Goal: Information Seeking & Learning: Learn about a topic

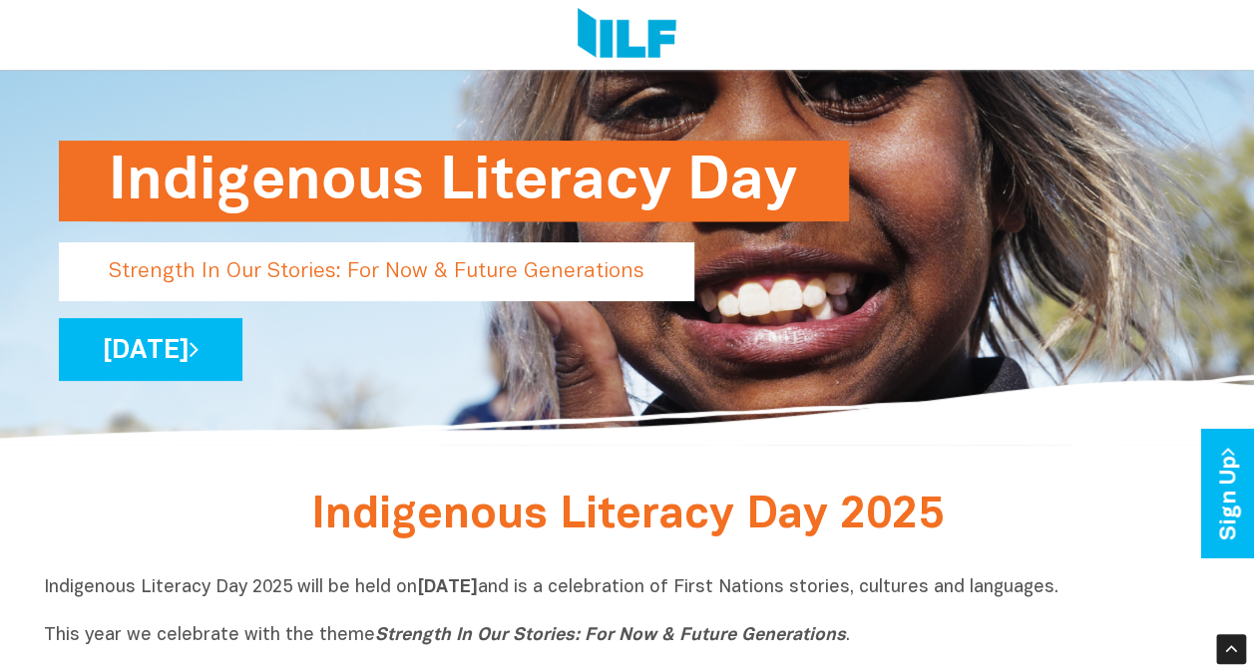
click at [1064, 441] on div "Indigenous Literacy Day Strength In Our Stories: For Now & Future Generations W…" at bounding box center [627, 201] width 1167 height 487
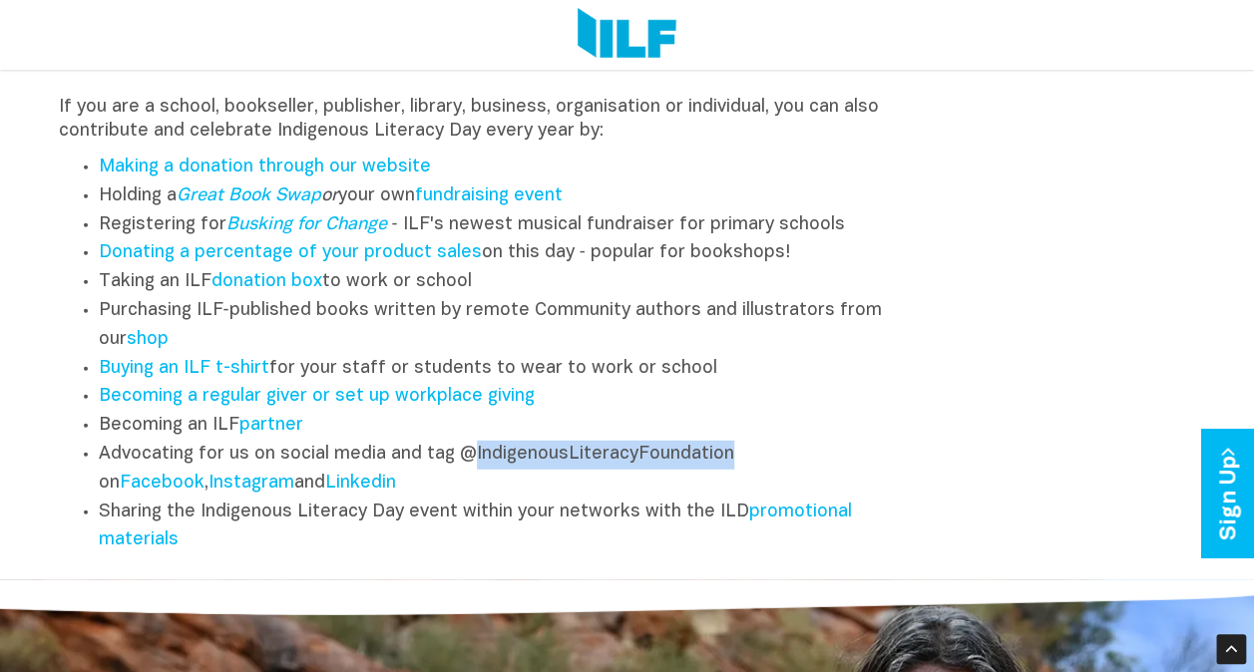
scroll to position [2439, 0]
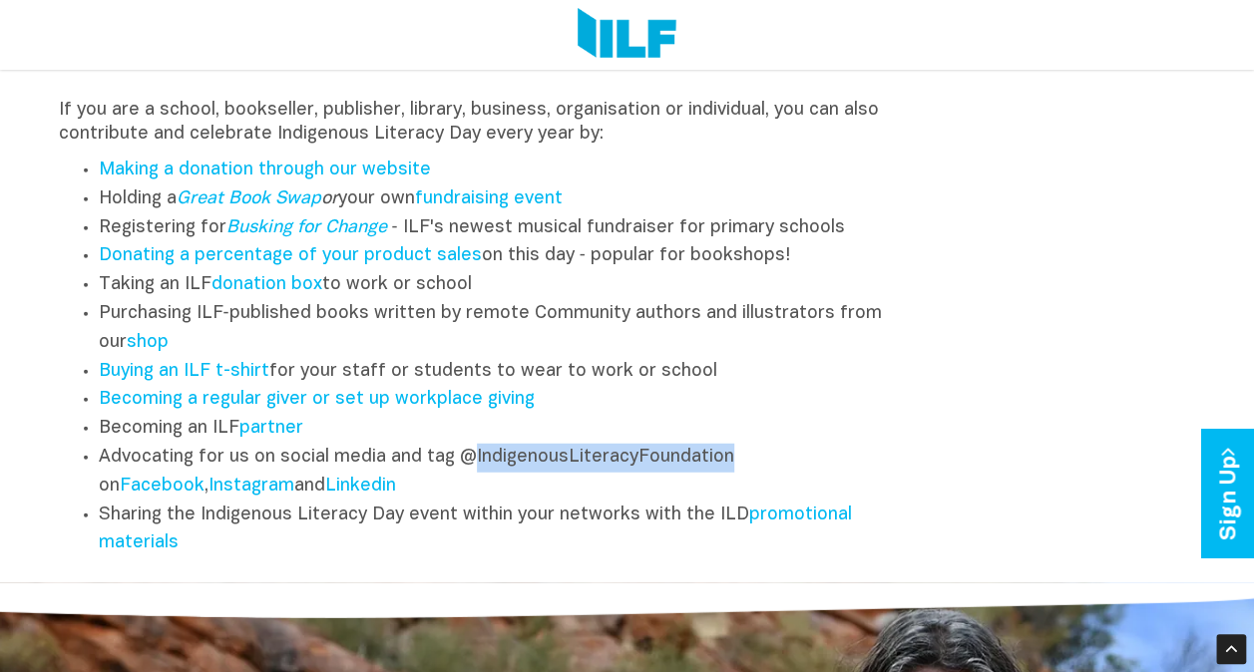
click at [1076, 529] on div "Other Ways to Engage If you are a school, bookseller, publisher, library, busin…" at bounding box center [627, 275] width 1167 height 587
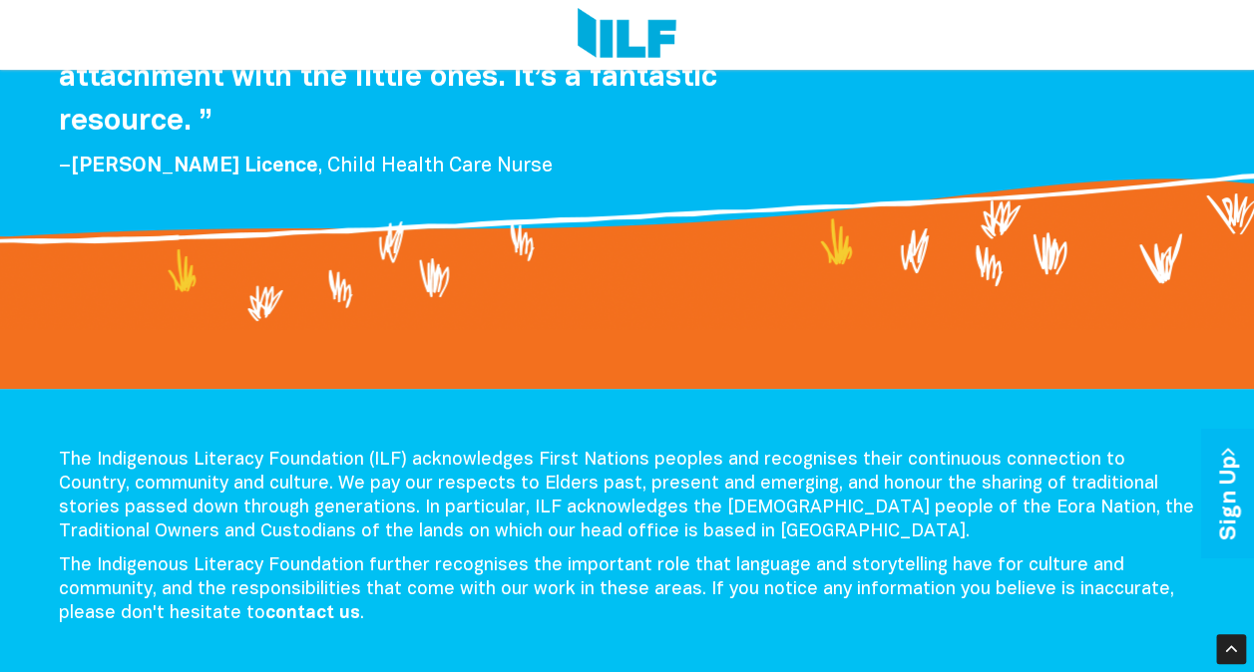
scroll to position [3897, 0]
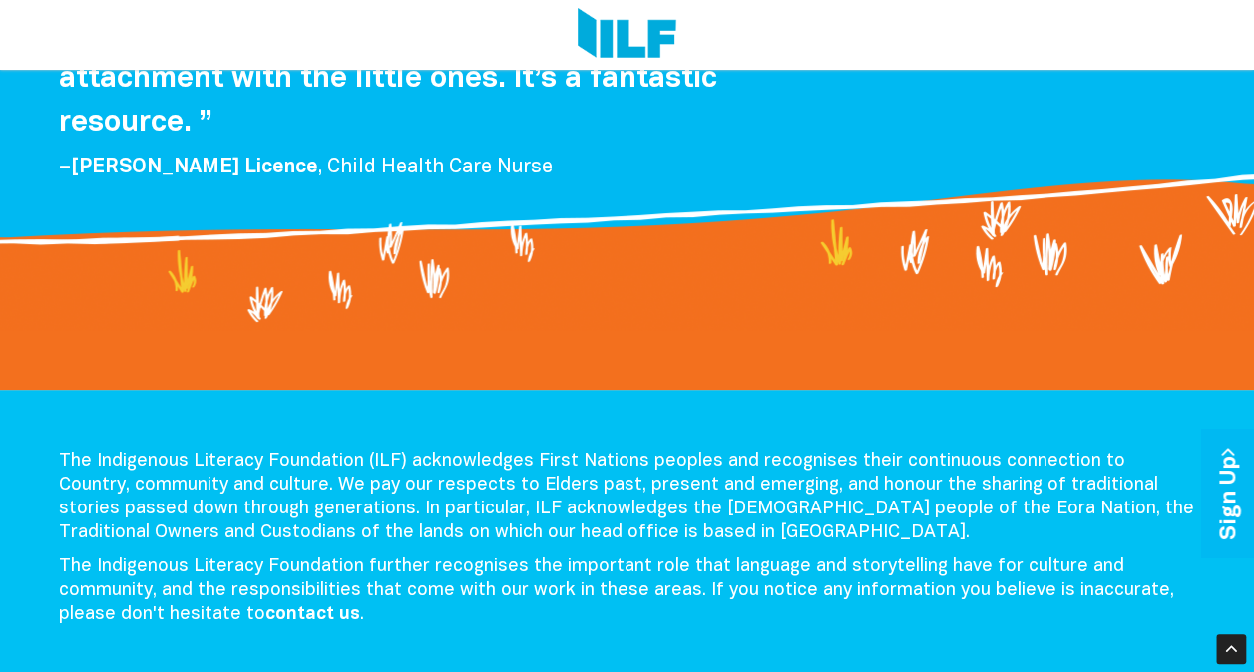
click at [706, 315] on div at bounding box center [627, 247] width 1254 height 168
